Goal: Check status: Check status

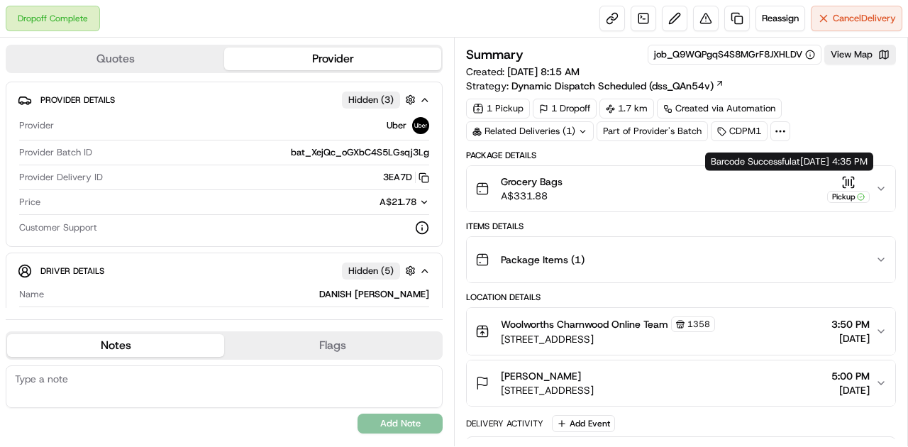
click at [853, 177] on icon "button" at bounding box center [852, 178] width 2 height 2
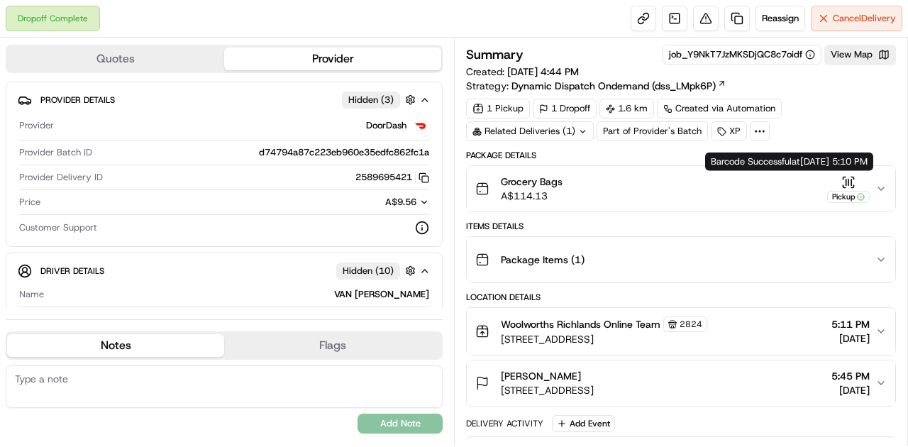
click at [854, 180] on icon "button" at bounding box center [848, 182] width 14 height 14
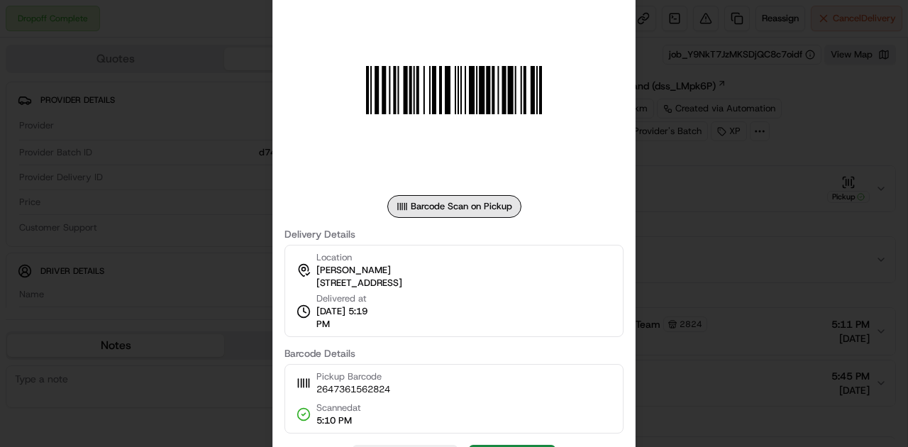
click at [604, 312] on div "Location Grant Armanasco 41 Buddleia St, Inala, QLD 4077, AU Delivered at 14/08…" at bounding box center [453, 291] width 339 height 92
